Goal: Find specific page/section: Find specific page/section

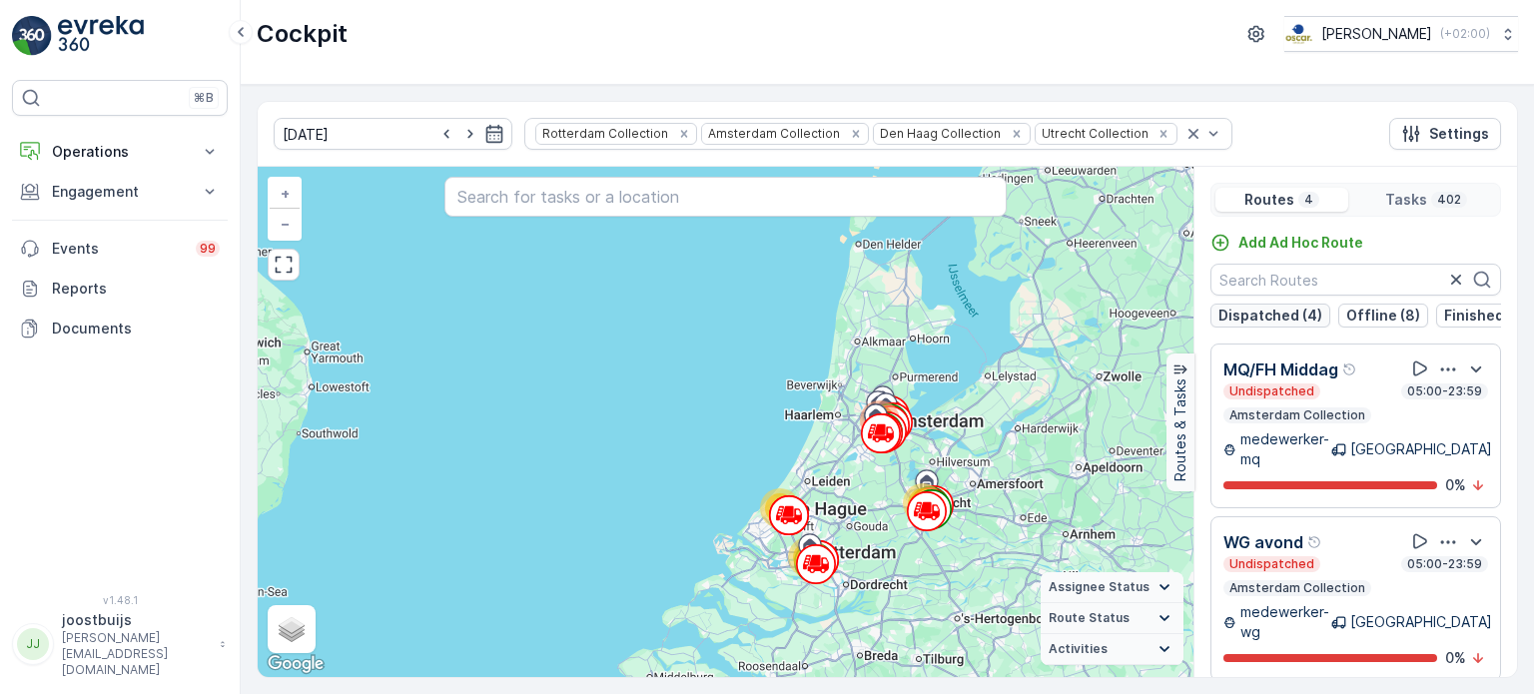
click at [1285, 311] on p "Dispatched (4)" at bounding box center [1270, 316] width 104 height 20
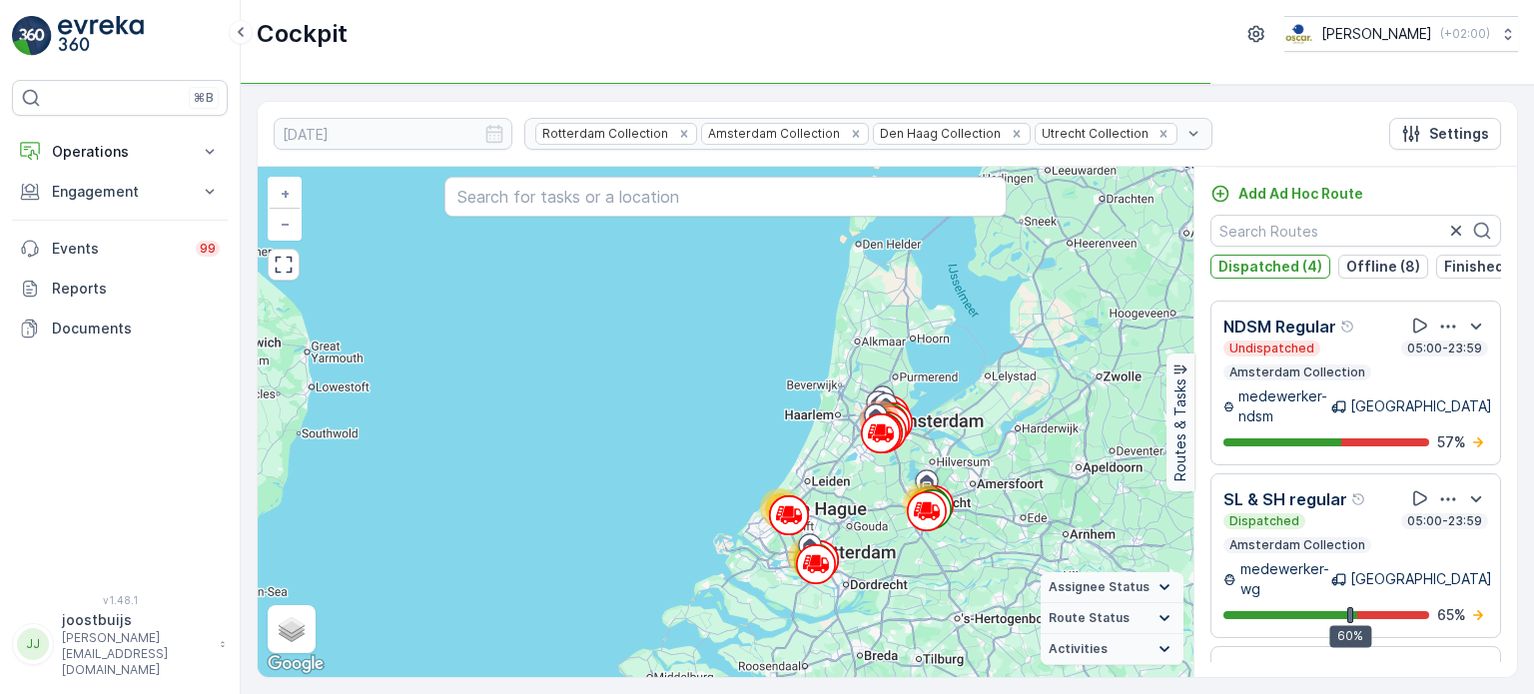
scroll to position [0, 176]
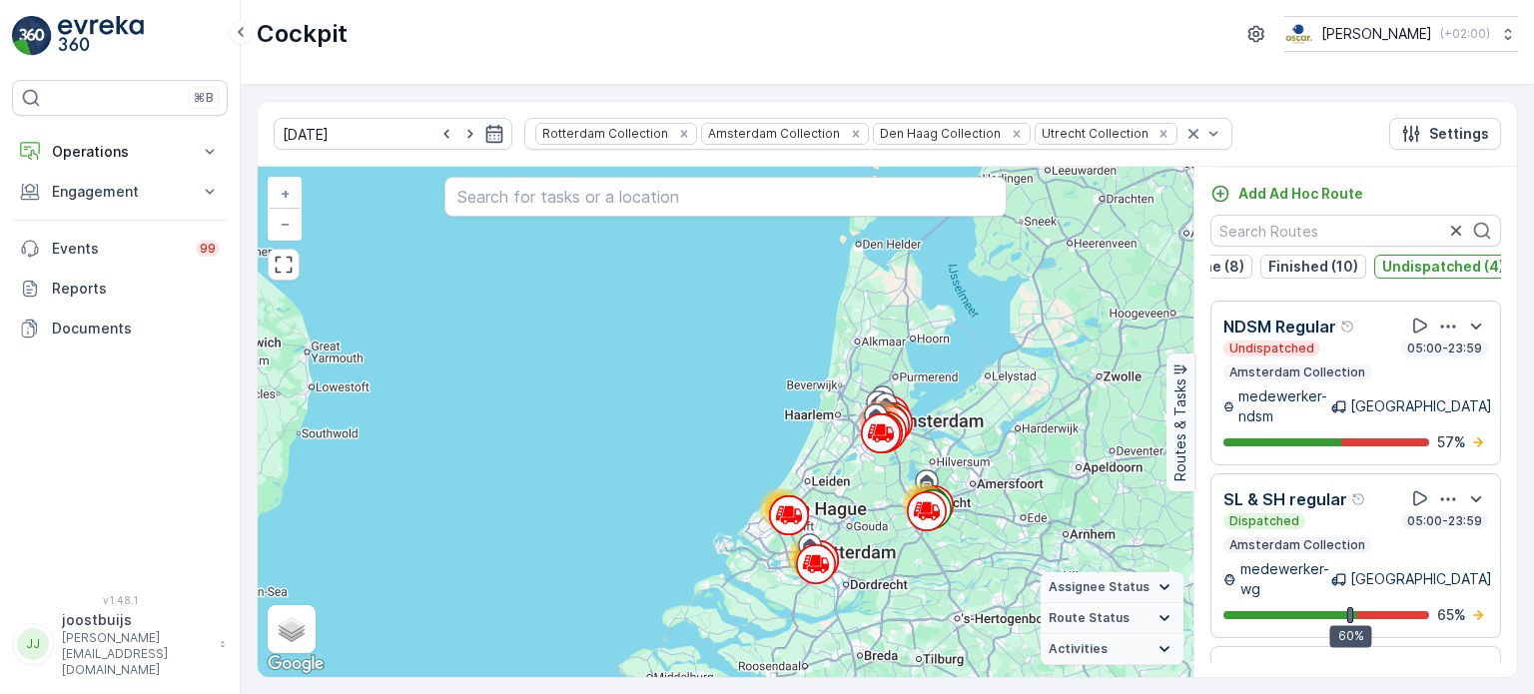
click at [1436, 266] on p "Undispatched (4)" at bounding box center [1443, 267] width 122 height 20
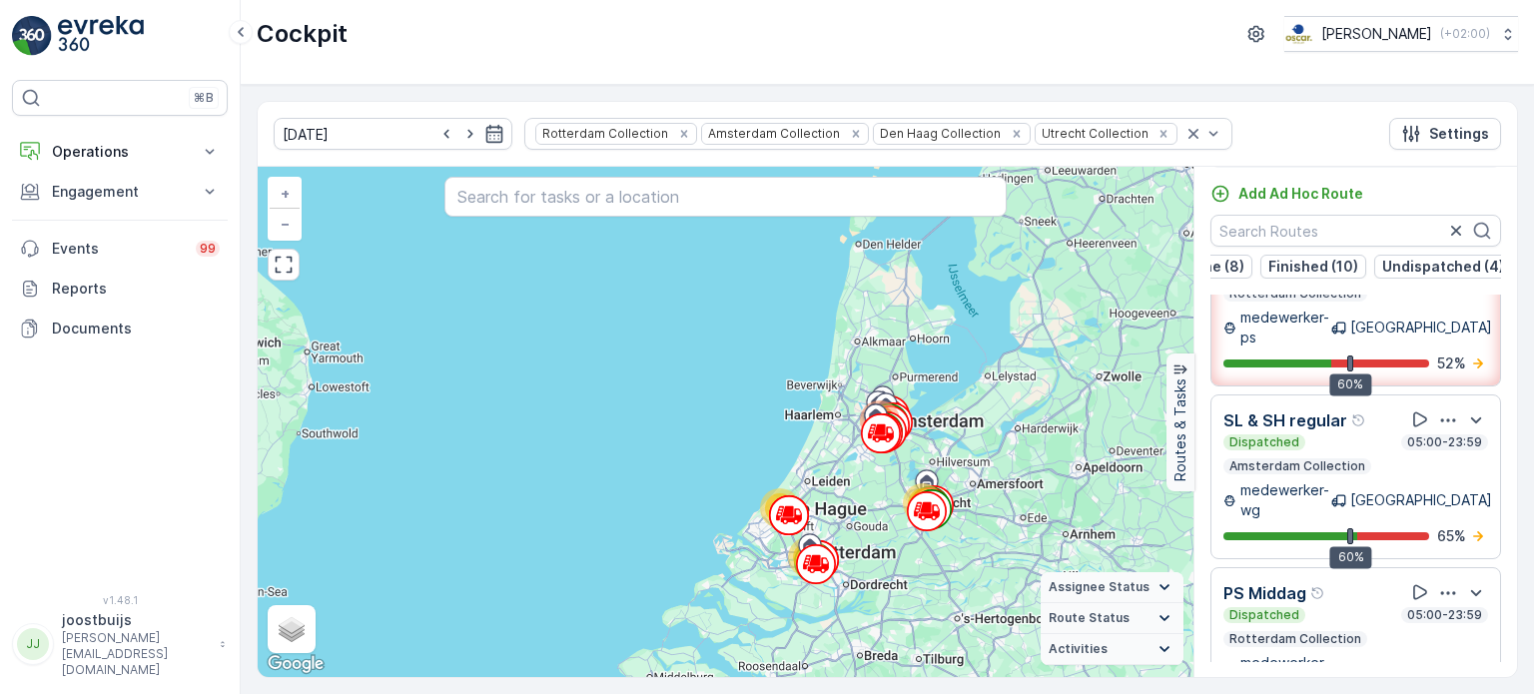
scroll to position [0, 0]
click at [1338, 261] on p "Dispatched (4)" at bounding box center [1368, 267] width 104 height 20
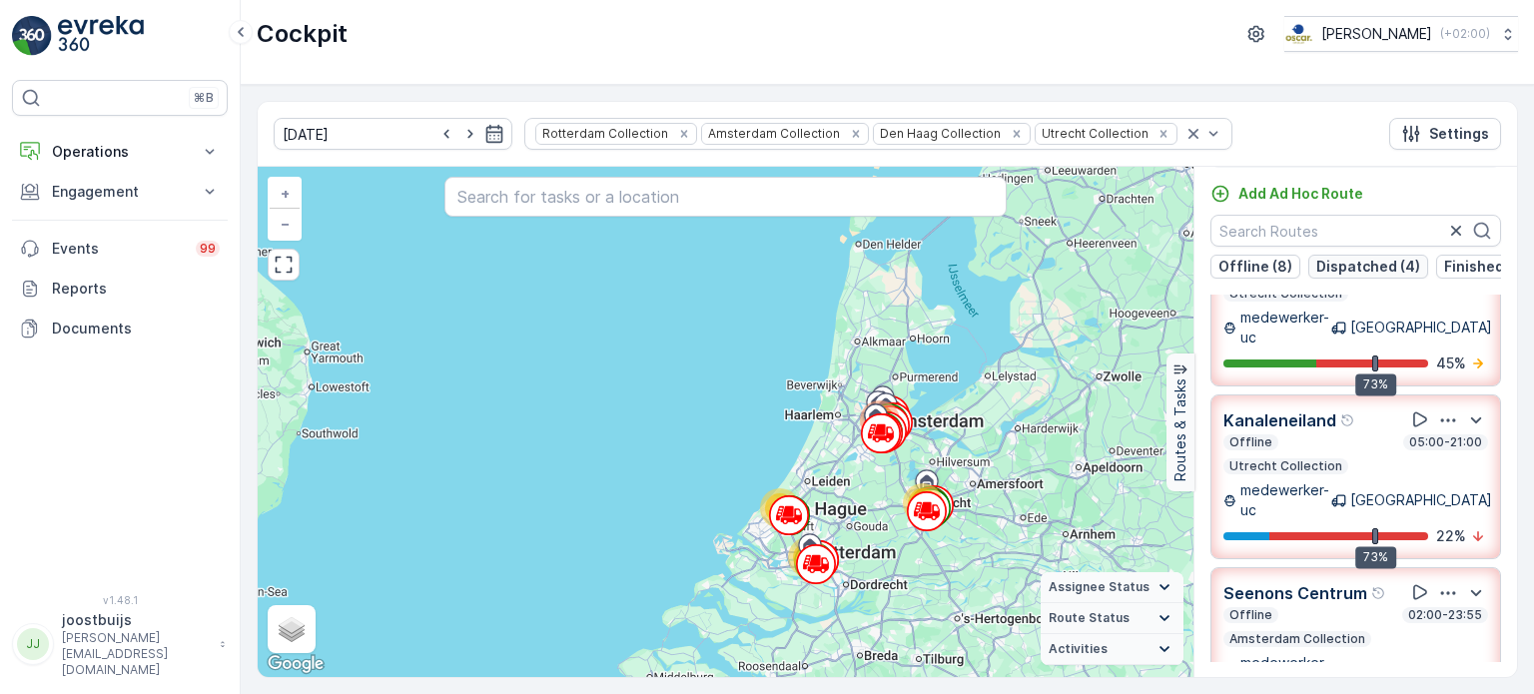
scroll to position [3328, 0]
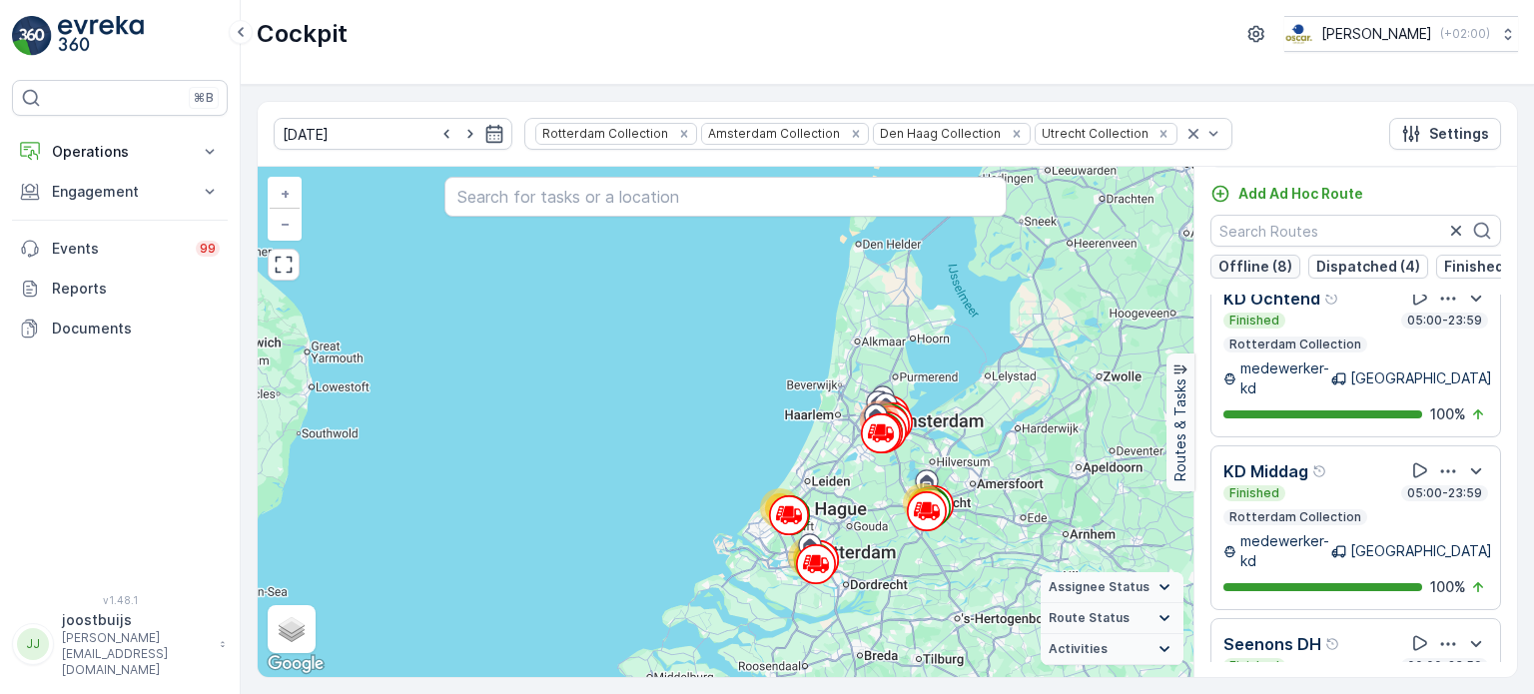
click at [1246, 265] on p "Offline (8)" at bounding box center [1255, 267] width 74 height 20
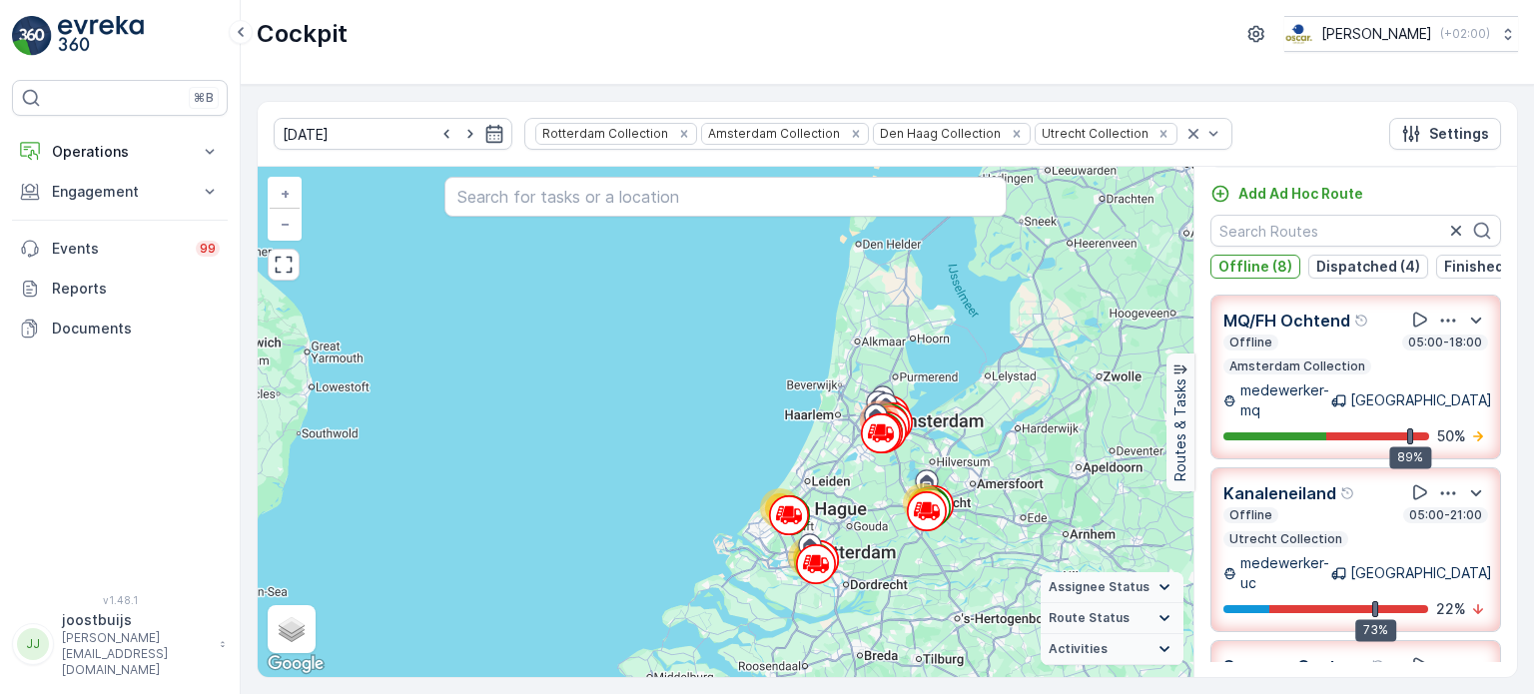
scroll to position [0, 0]
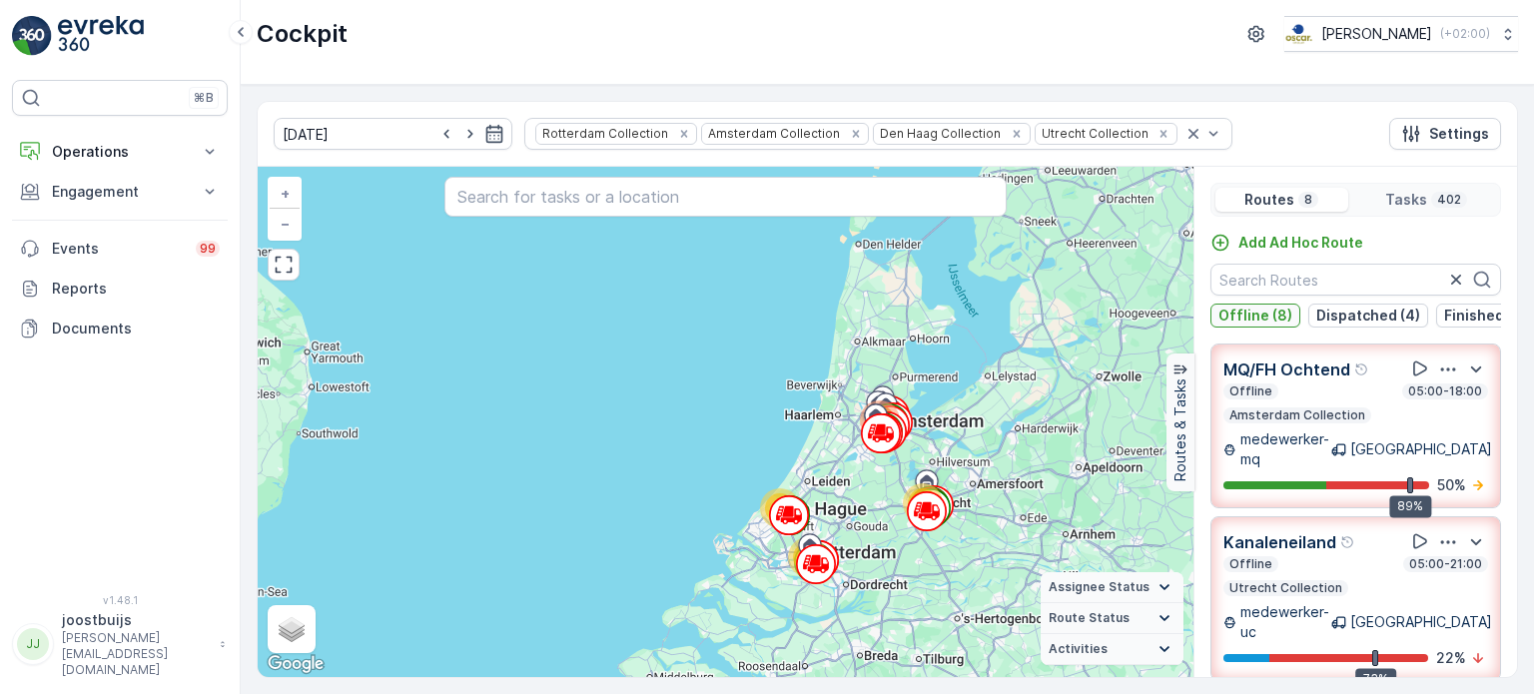
click at [1254, 311] on p "Offline (8)" at bounding box center [1255, 316] width 74 height 20
click at [1445, 312] on p "Undispatched (4)" at bounding box center [1443, 316] width 122 height 20
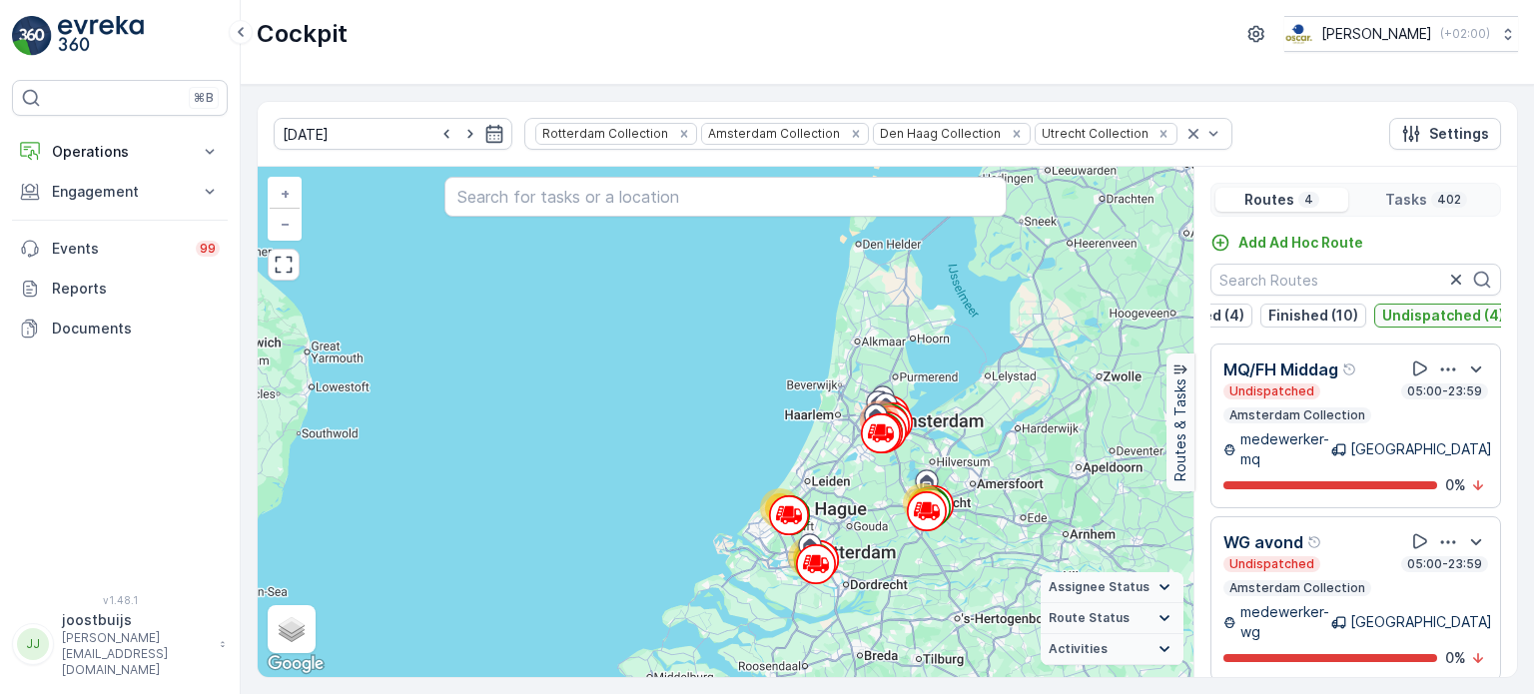
click at [1382, 308] on p "Undispatched (4)" at bounding box center [1443, 316] width 122 height 20
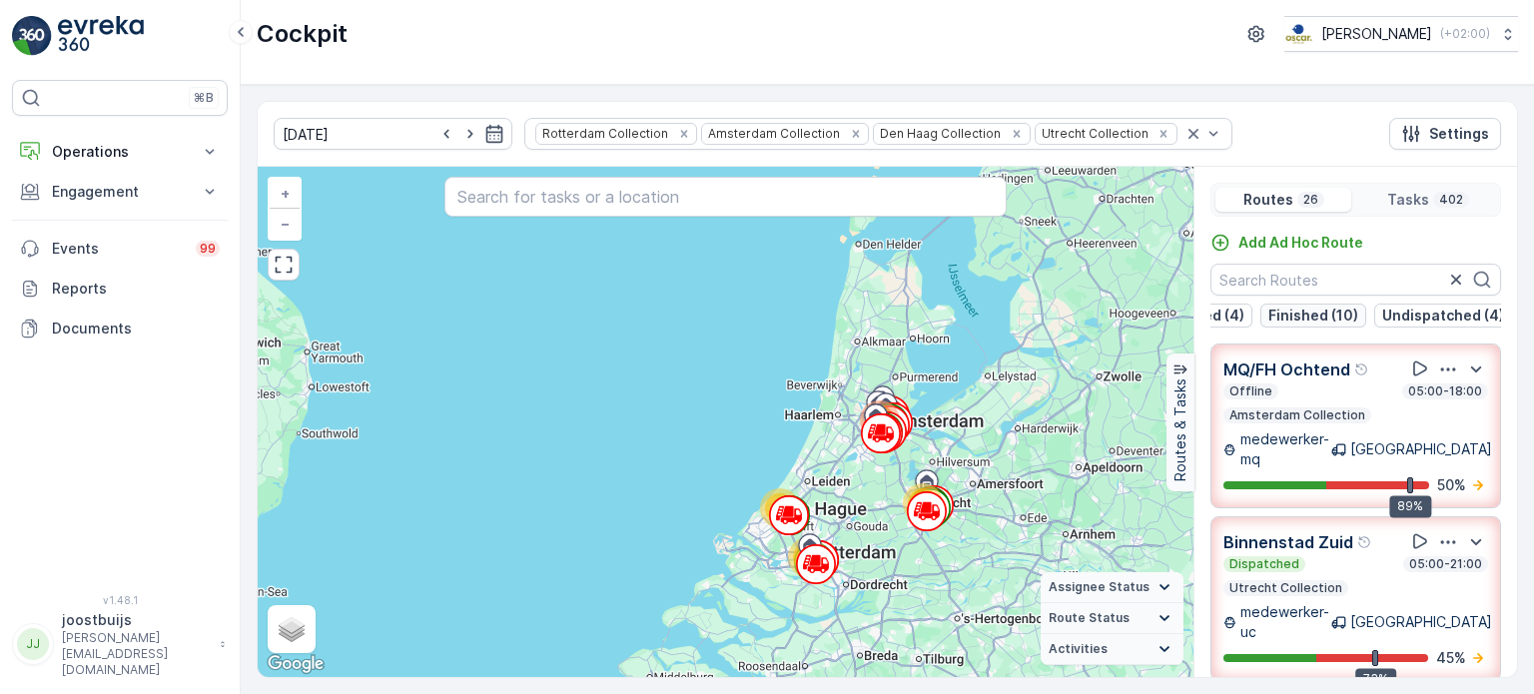
click at [1292, 311] on p "Finished (10)" at bounding box center [1313, 316] width 90 height 20
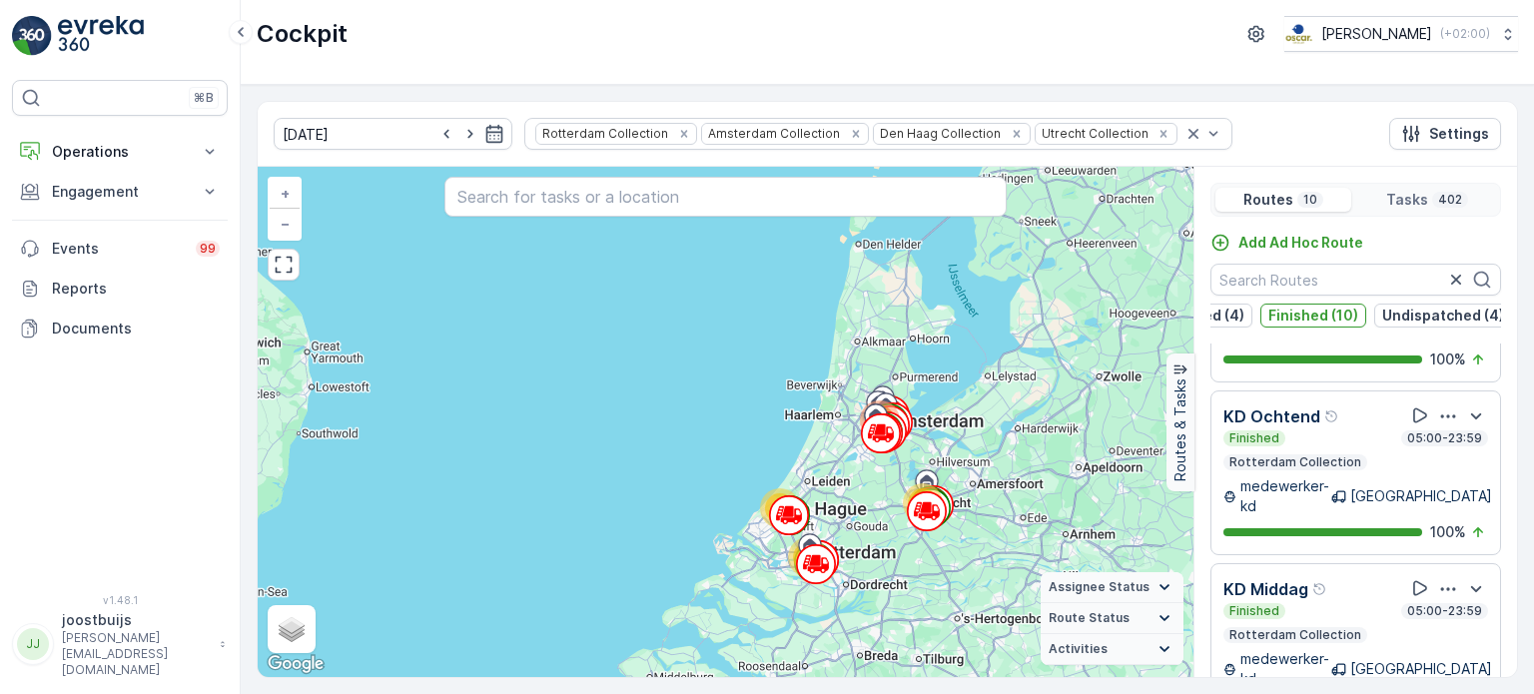
scroll to position [1186, 0]
click at [1290, 316] on p "Finished (10)" at bounding box center [1313, 316] width 90 height 20
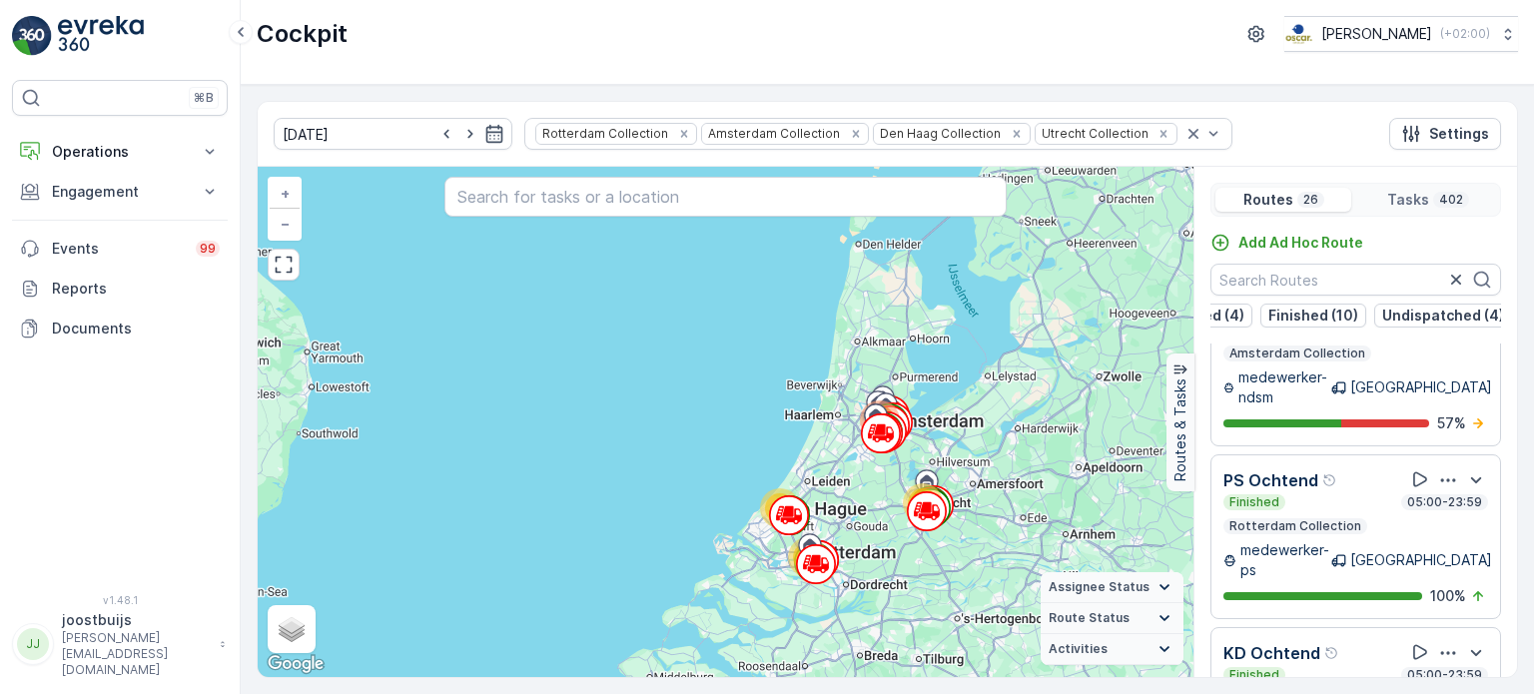
scroll to position [0, 0]
click at [1328, 314] on p "Dispatched (4)" at bounding box center [1368, 316] width 104 height 20
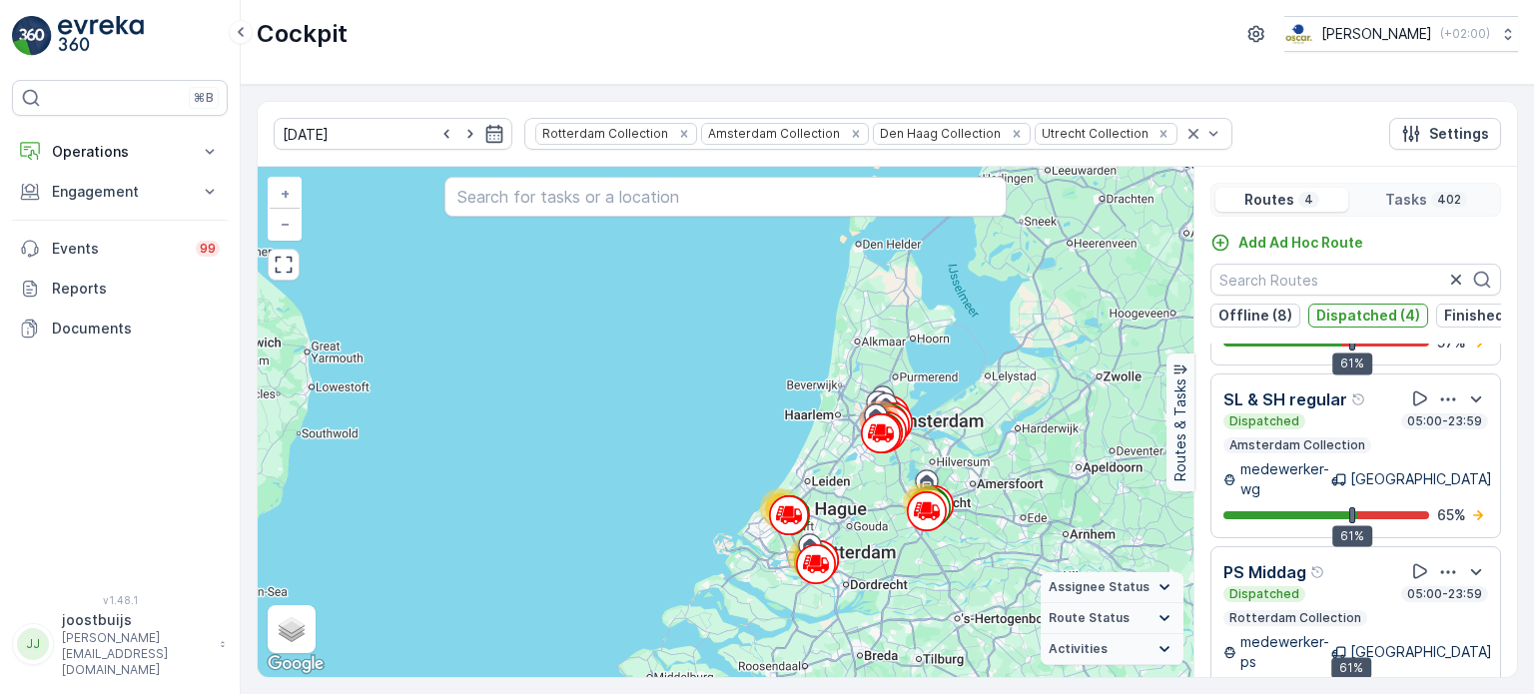
scroll to position [246, 0]
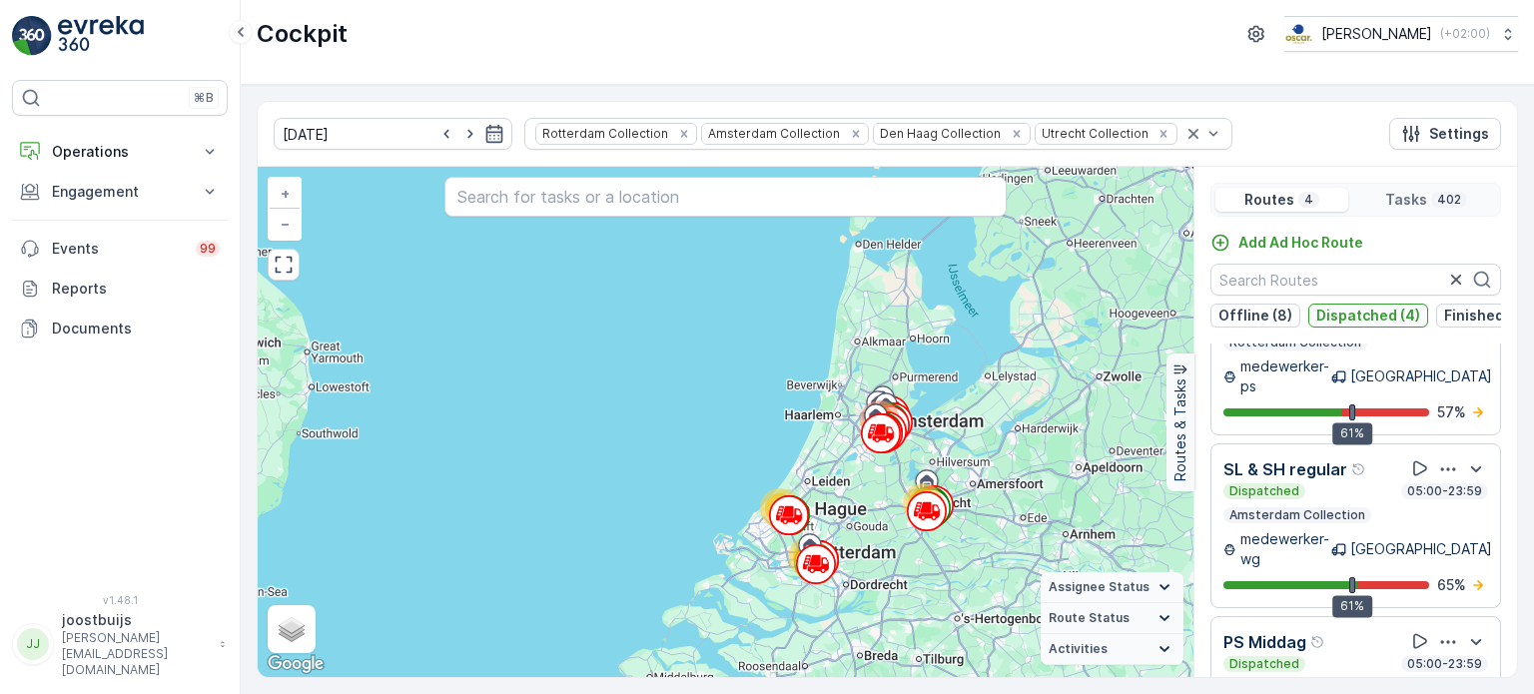
click at [1350, 314] on p "Dispatched (4)" at bounding box center [1368, 316] width 104 height 20
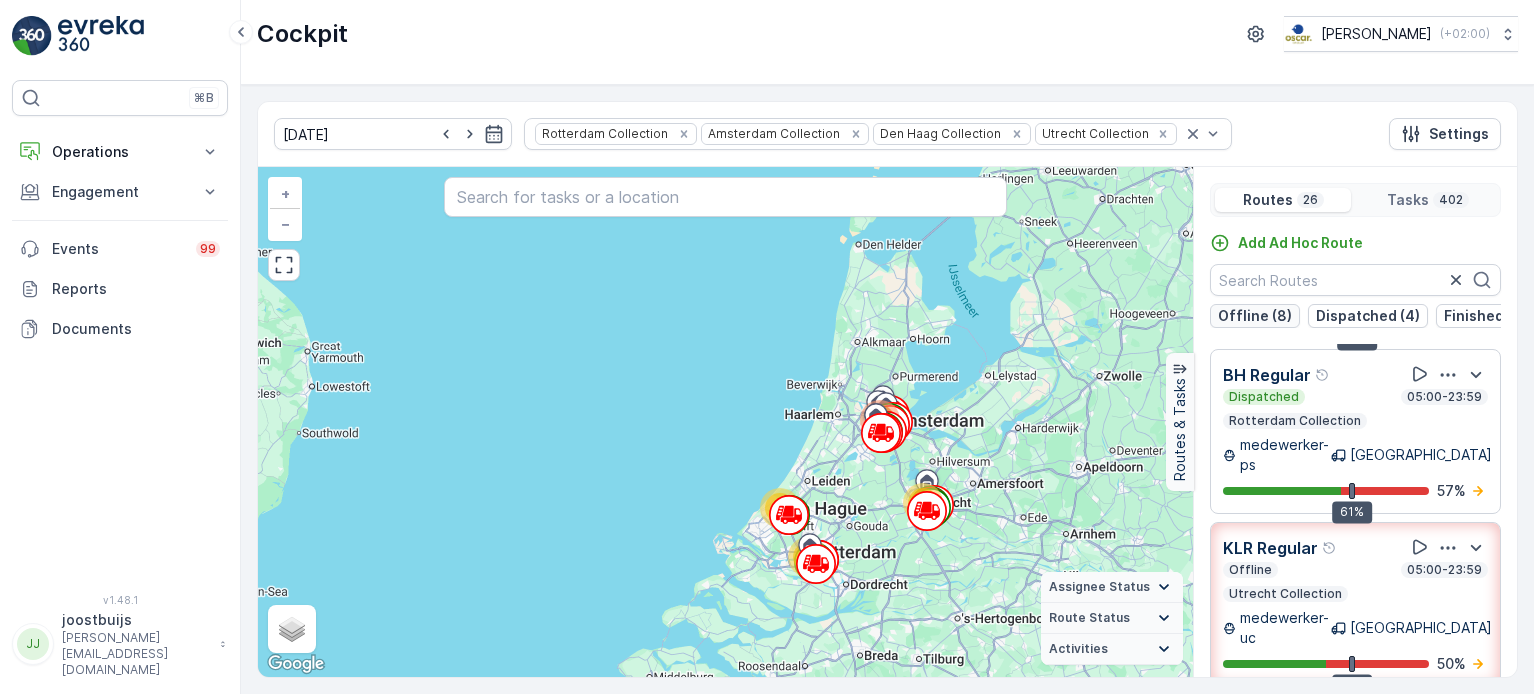
click at [1238, 315] on p "Offline (8)" at bounding box center [1255, 316] width 74 height 20
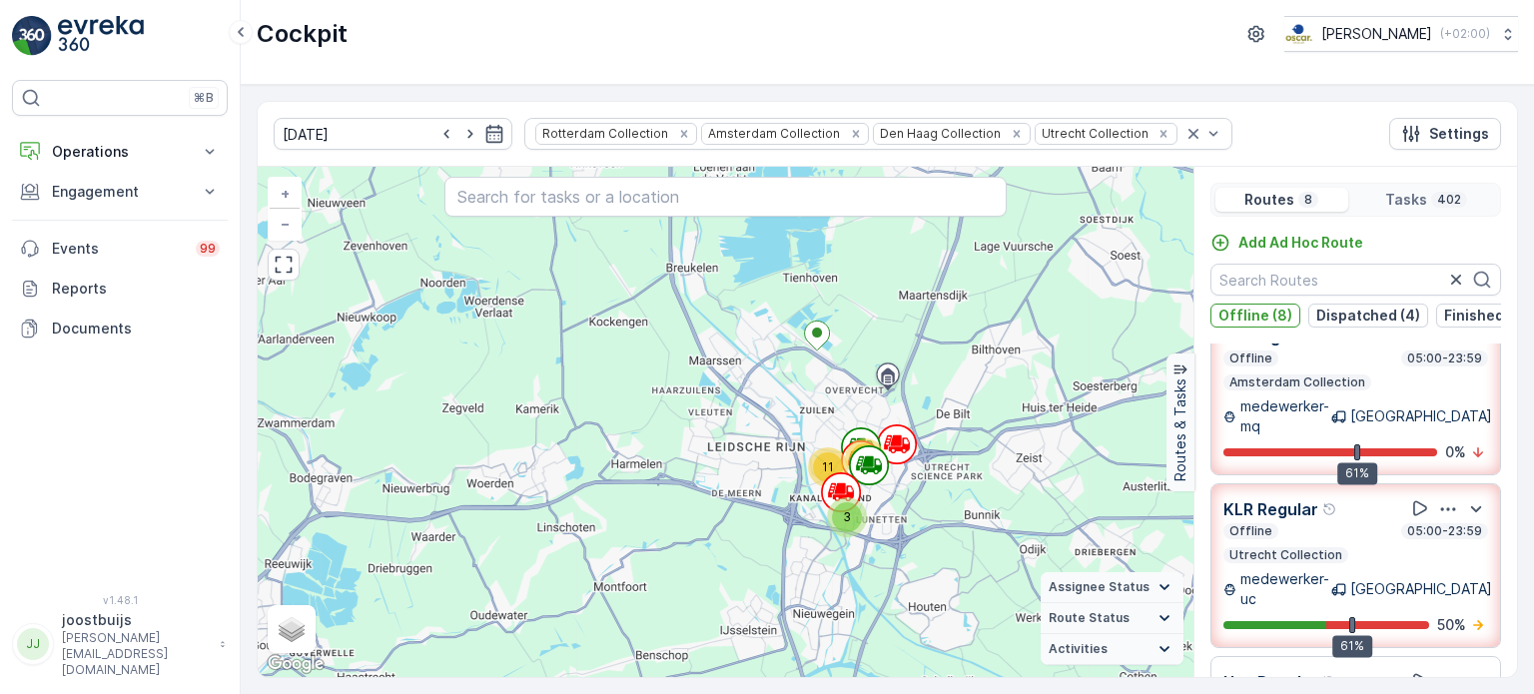
drag, startPoint x: 939, startPoint y: 562, endPoint x: 706, endPoint y: 568, distance: 232.8
click at [706, 568] on div "3 11 39 3 9 93 78 60 13 21 11 60 + − Satellite Roadmap Terrain Hybrid Leaflet K…" at bounding box center [726, 422] width 936 height 510
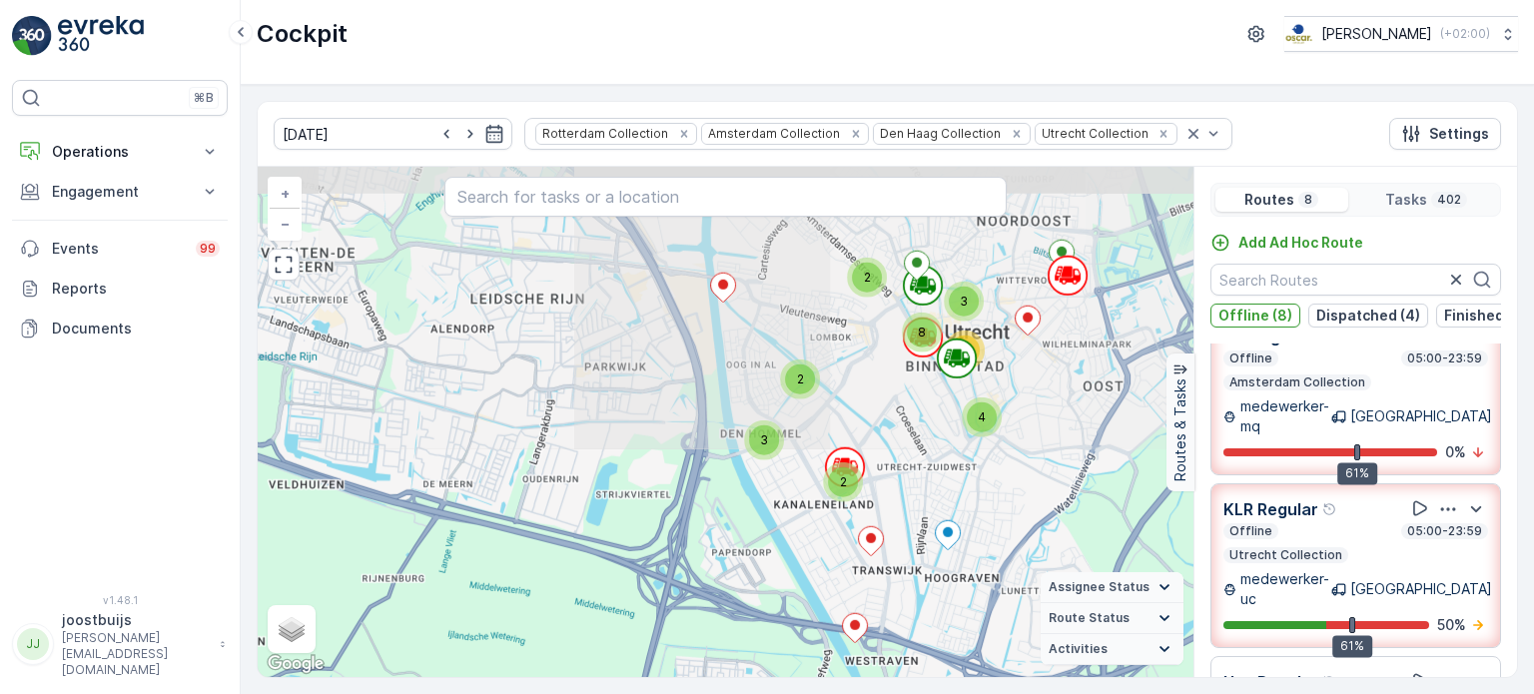
drag, startPoint x: 940, startPoint y: 442, endPoint x: 941, endPoint y: 711, distance: 268.6
click at [941, 693] on html "⌘B Operations Insights Planning Routes & Tasks Cockpit Settings Engagement Insi…" at bounding box center [767, 347] width 1534 height 694
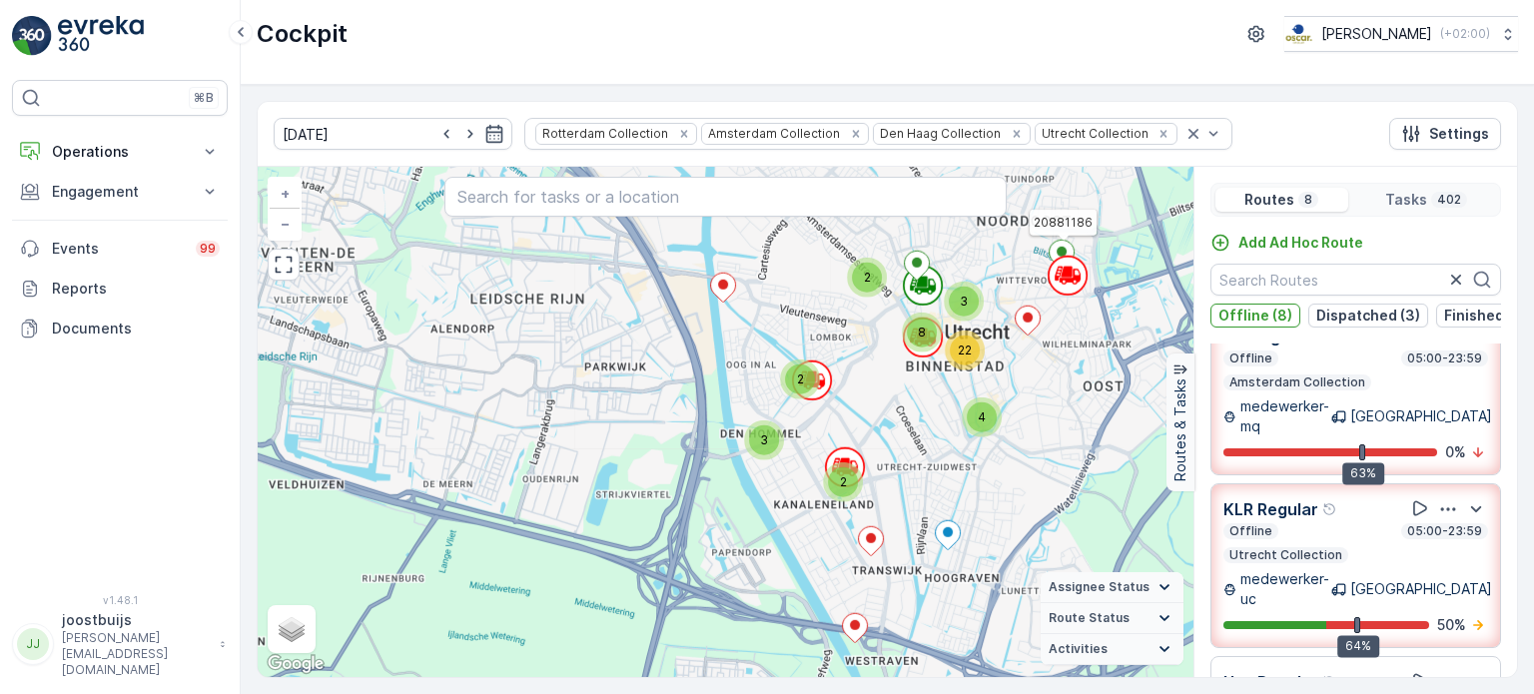
click at [1393, 190] on p "Tasks" at bounding box center [1406, 200] width 42 height 20
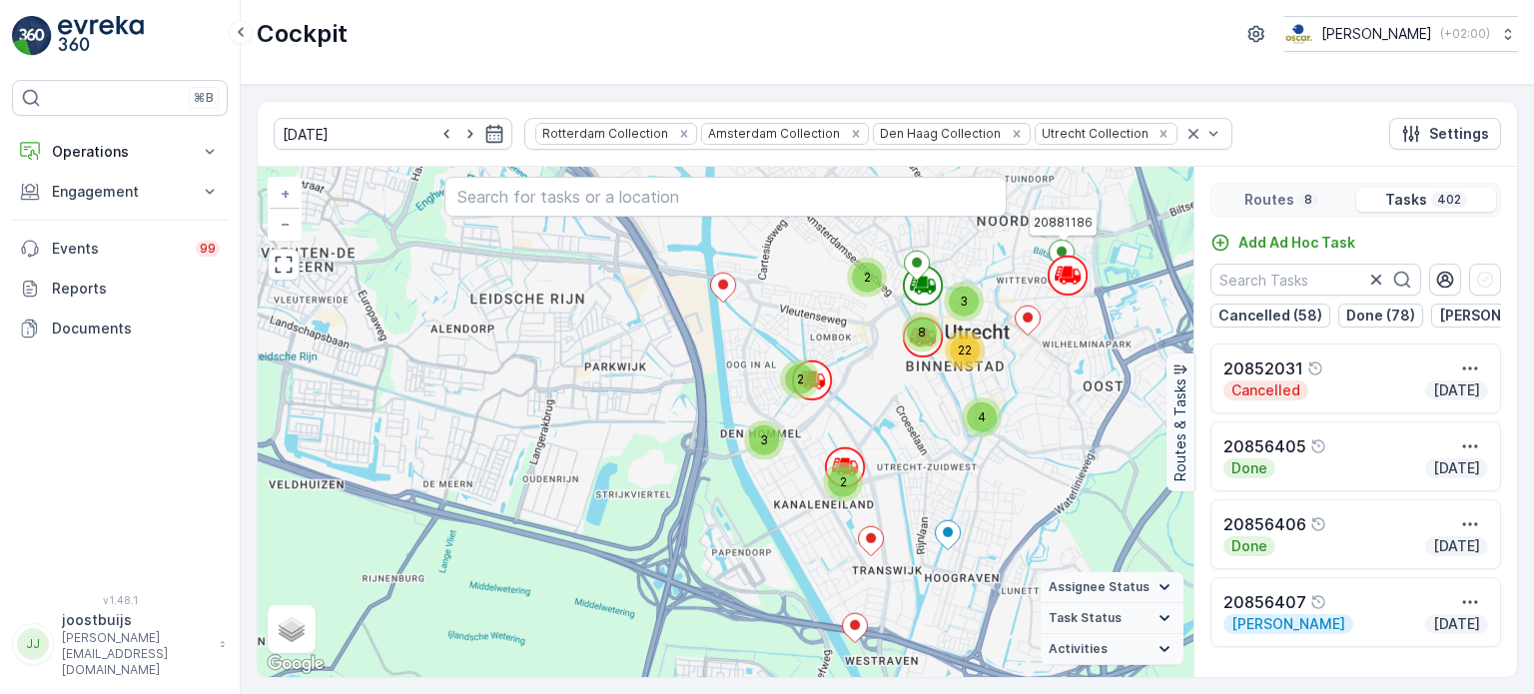
click at [1248, 180] on div "Routes 8 Tasks 402 Add Ad Hoc Task Cancelled (58) Done (78) Geen Afval (22) To …" at bounding box center [1355, 422] width 324 height 510
click at [1262, 192] on p "Routes" at bounding box center [1269, 200] width 50 height 20
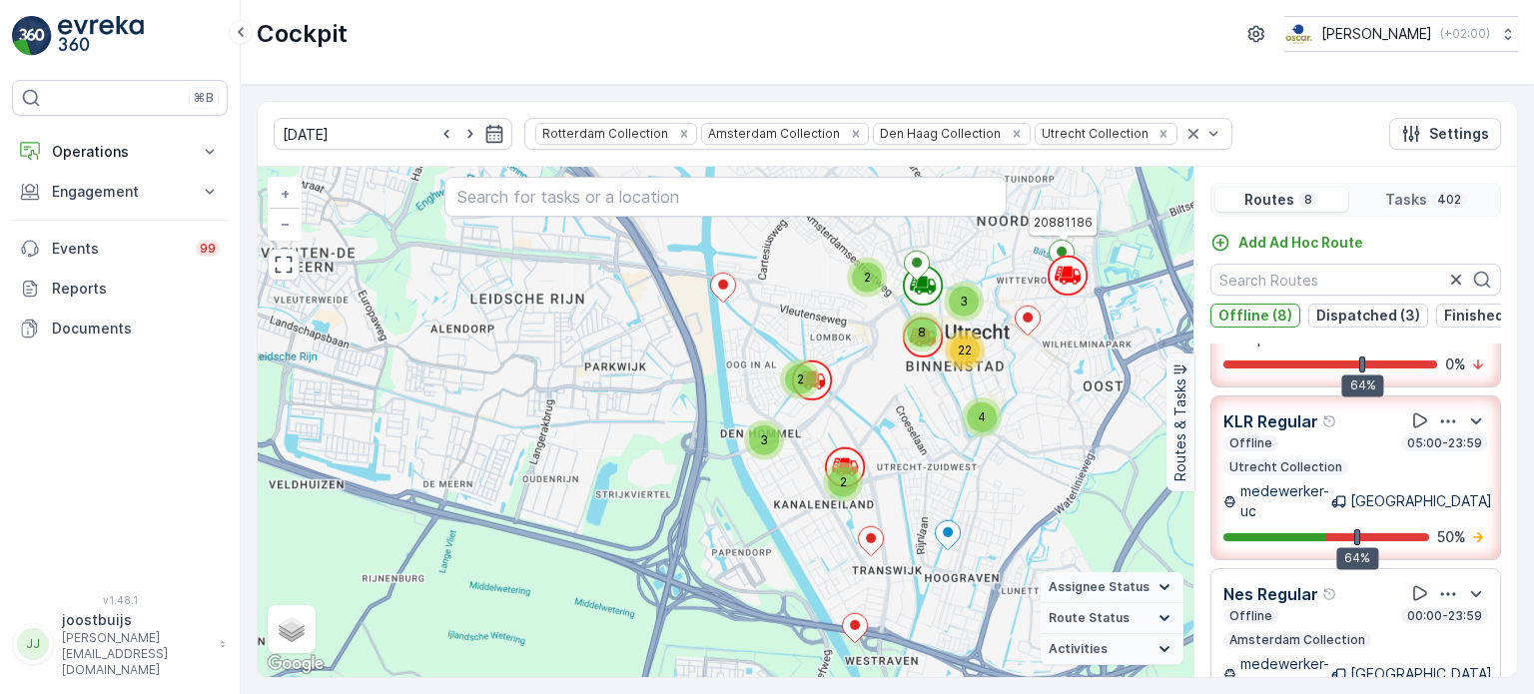
scroll to position [699, 0]
